Goal: Browse casually

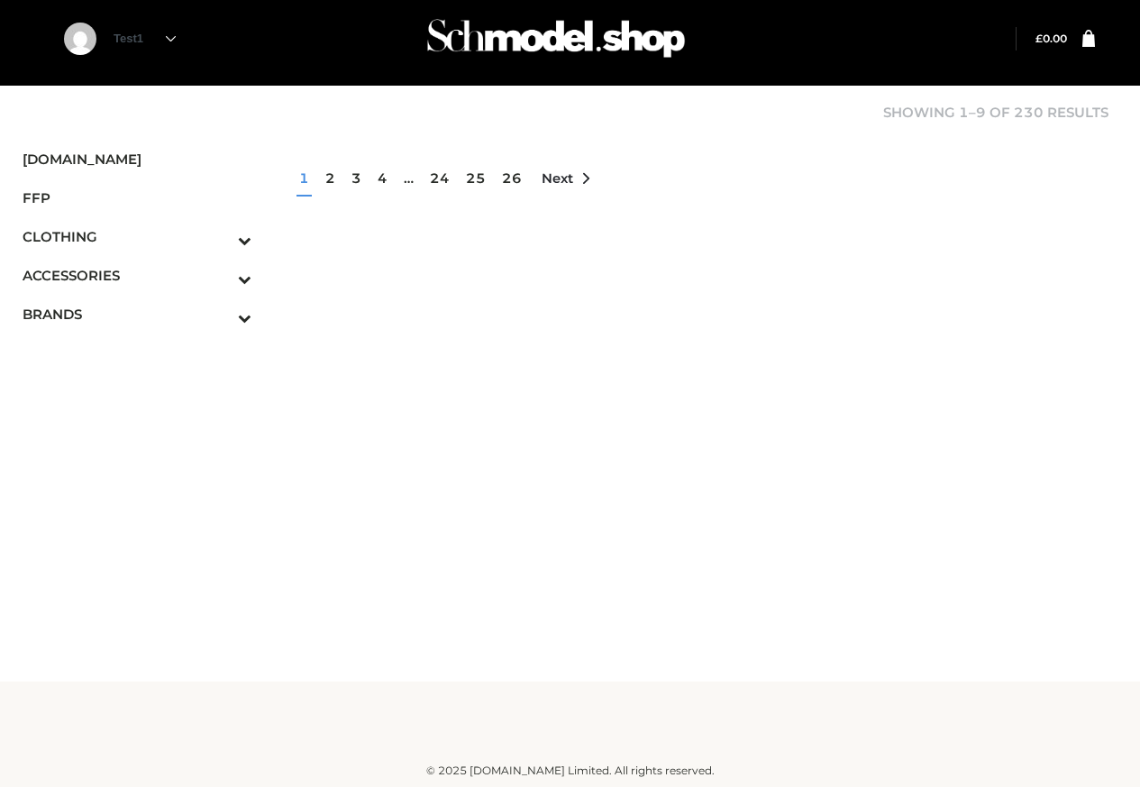
scroll to position [11, 0]
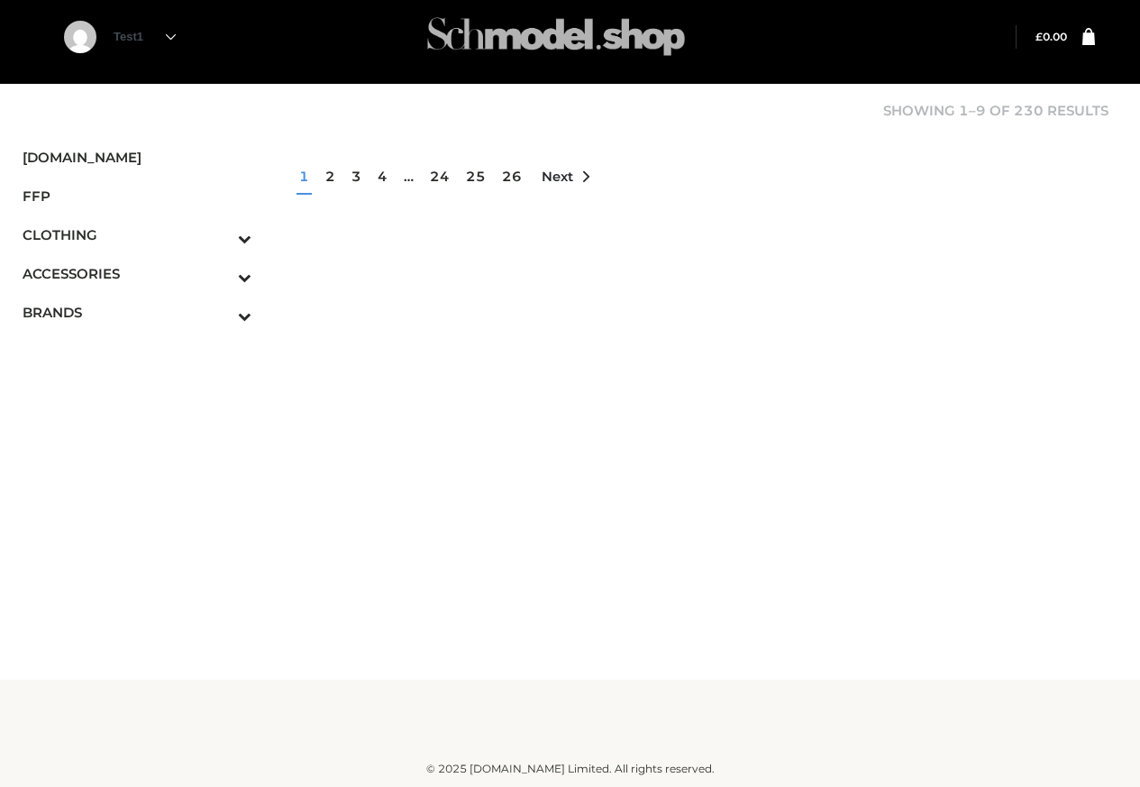
click at [552, 37] on img at bounding box center [556, 36] width 270 height 71
click at [497, 37] on img at bounding box center [556, 36] width 270 height 71
click at [325, 175] on link "2" at bounding box center [330, 176] width 15 height 32
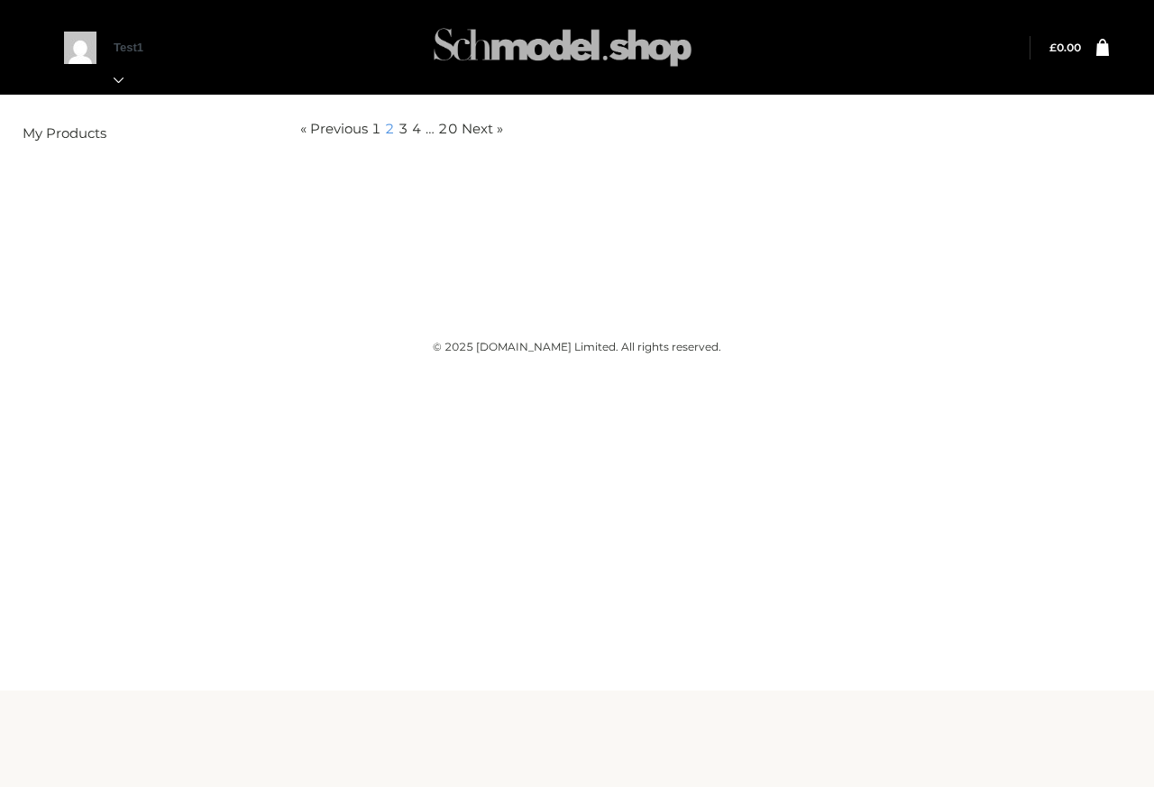
click at [563, 45] on img at bounding box center [562, 47] width 270 height 71
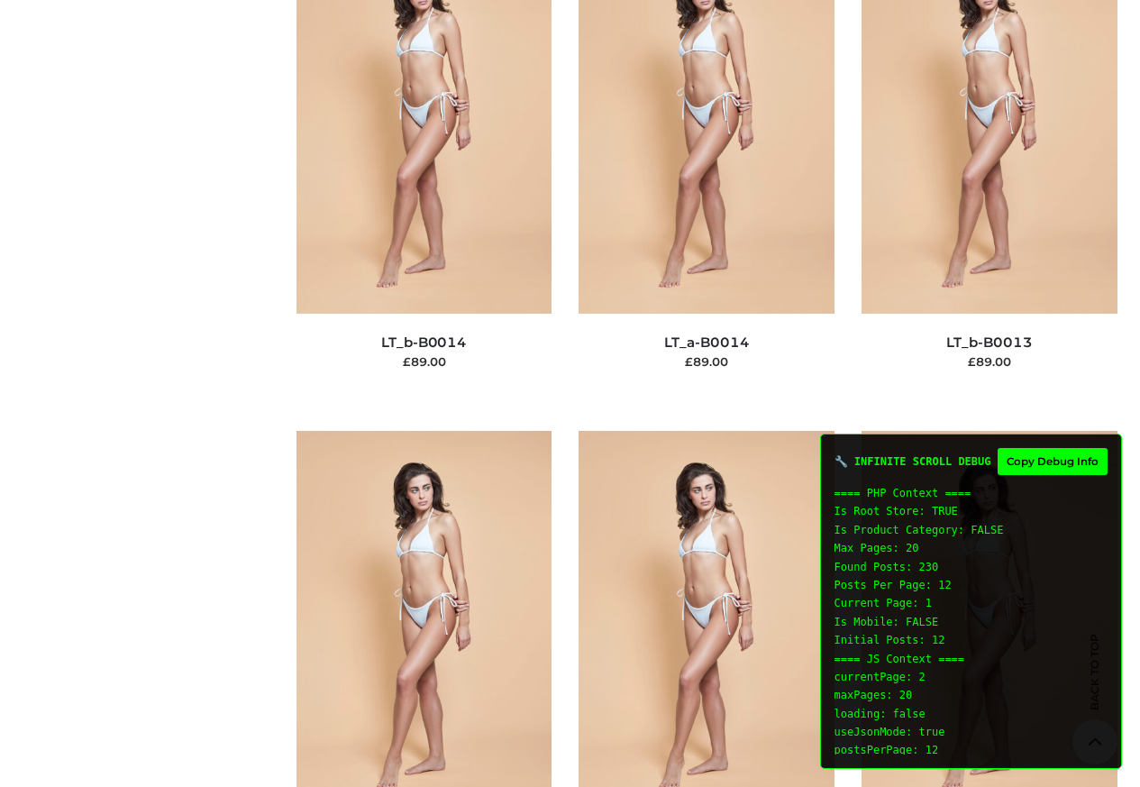
scroll to position [2272, 0]
